Goal: Find specific page/section: Find specific page/section

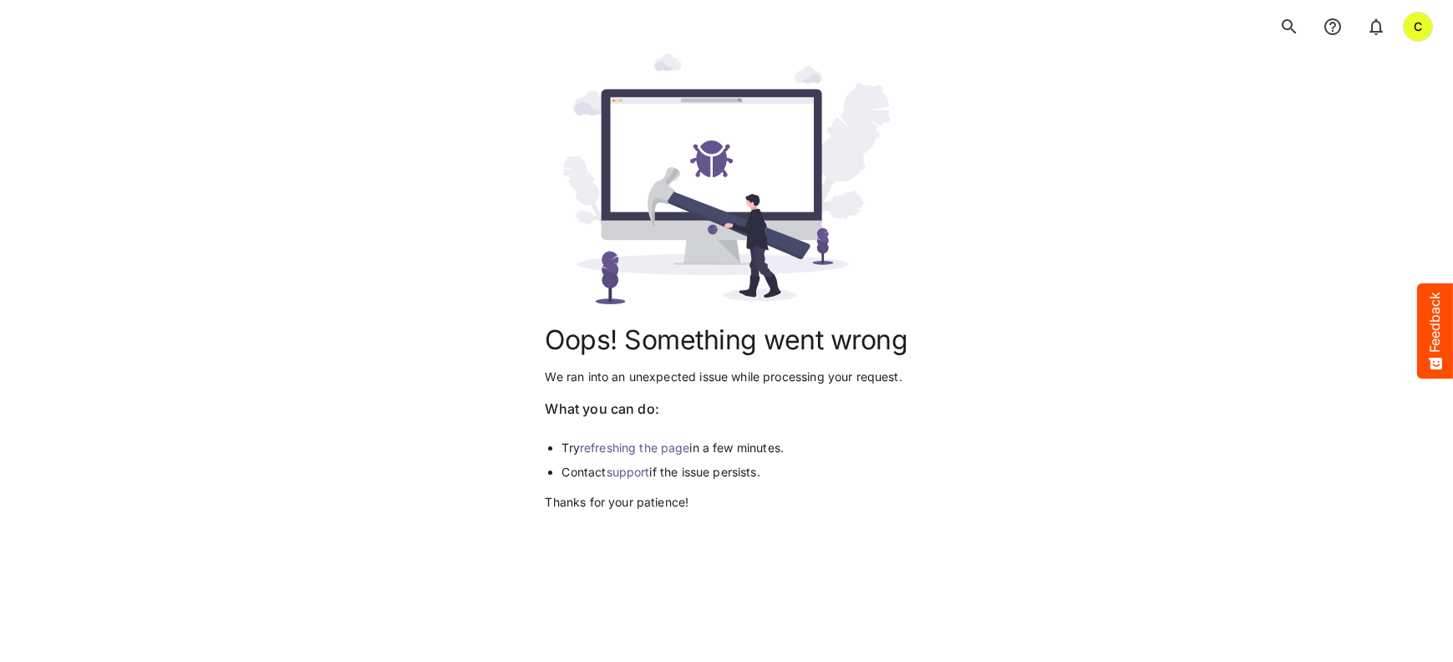
click at [652, 445] on link "refreshing the page" at bounding box center [635, 447] width 110 height 14
click at [438, 23] on div "C" at bounding box center [726, 26] width 1453 height 53
click at [412, 94] on div "Oops! Something went wrong We ran into an unexpected issue while processing you…" at bounding box center [726, 281] width 1413 height 457
click at [1416, 22] on div "C" at bounding box center [1418, 27] width 30 height 30
